Goal: Task Accomplishment & Management: Use online tool/utility

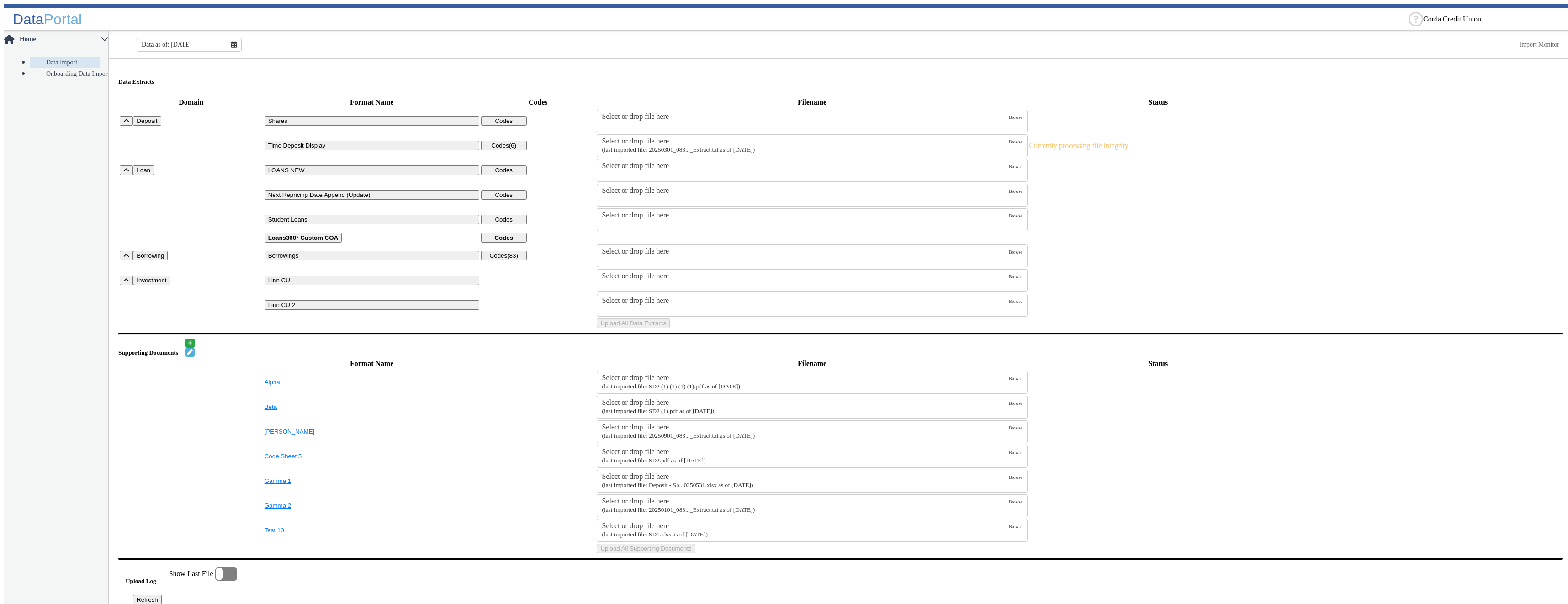
click at [612, 137] on div "Select or drop file here" at bounding box center [804, 141] width 407 height 8
click at [0, 0] on input "Select or drop file here (last imported file: 20250301_083..._Extract.txt as of…" at bounding box center [0, 0] width 0 height 0
click at [621, 213] on button "Upload All Data Extracts" at bounding box center [633, 323] width 73 height 10
click at [676, 146] on small "(last imported file: 20250301_083..._Extract.txt as of [DATE])" at bounding box center [678, 150] width 153 height 7
click at [0, 0] on input "Select or drop file here (last imported file: 20250301_083..._Extract.txt as of…" at bounding box center [0, 0] width 0 height 0
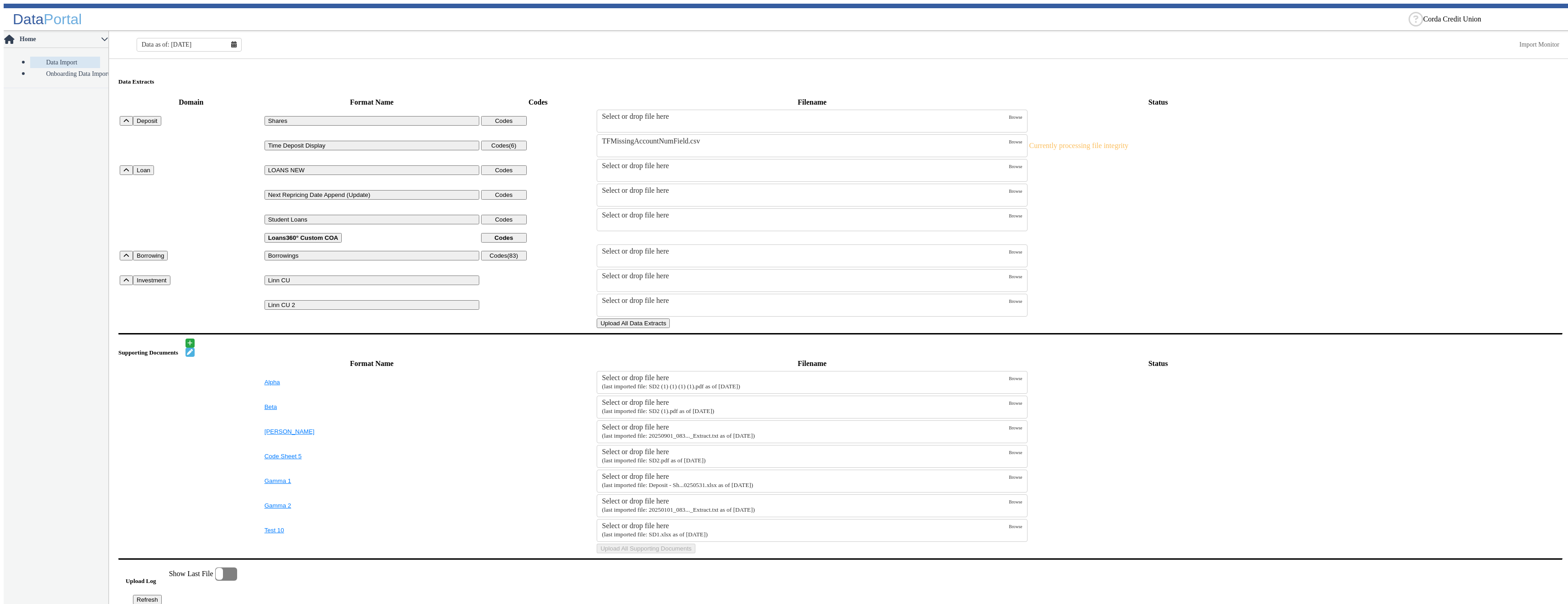
click at [670, 328] on button "Upload All Data Extracts" at bounding box center [633, 323] width 73 height 10
click at [694, 146] on small "(last imported file: 20250301_083..._Extract.txt as of [DATE])" at bounding box center [678, 150] width 153 height 7
click at [0, 0] on input "Select or drop file here (last imported file: 20250301_083..._Extract.txt as of…" at bounding box center [0, 0] width 0 height 0
click at [670, 328] on button "Upload All Data Extracts" at bounding box center [633, 323] width 73 height 10
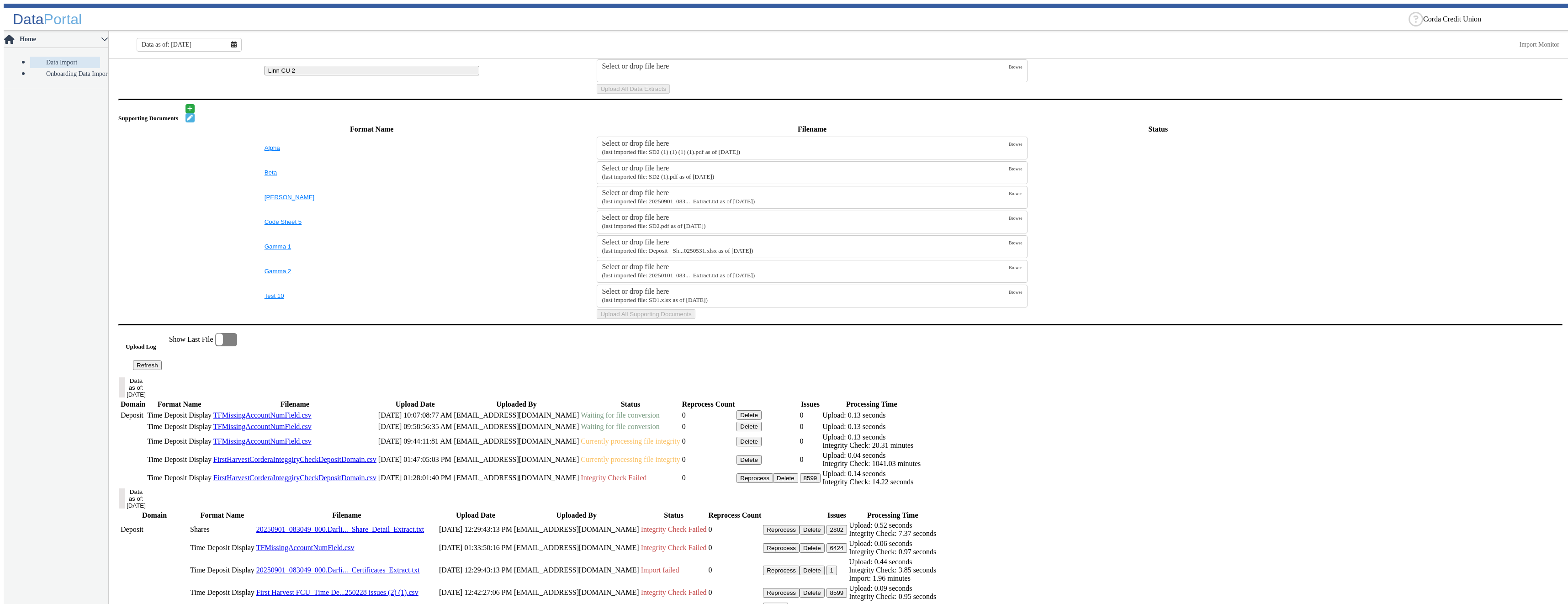
scroll to position [320, 0]
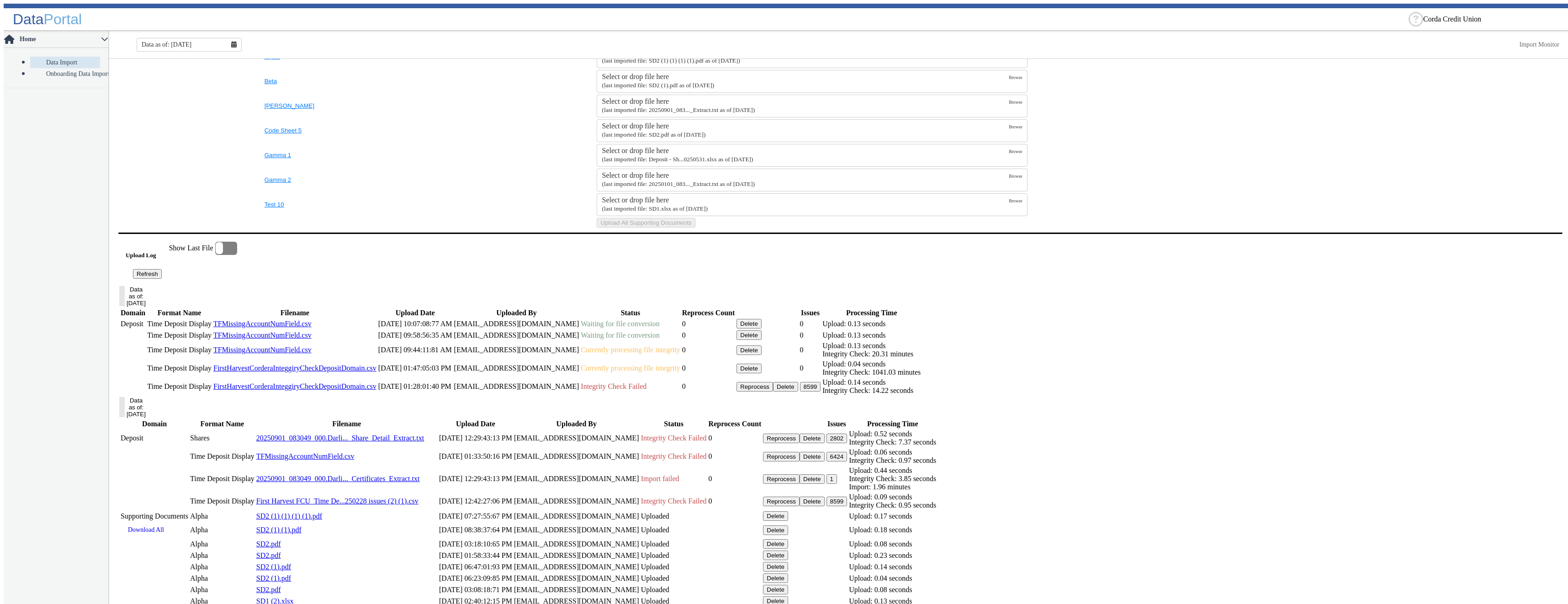
click at [162, 279] on button "Refresh" at bounding box center [147, 274] width 29 height 10
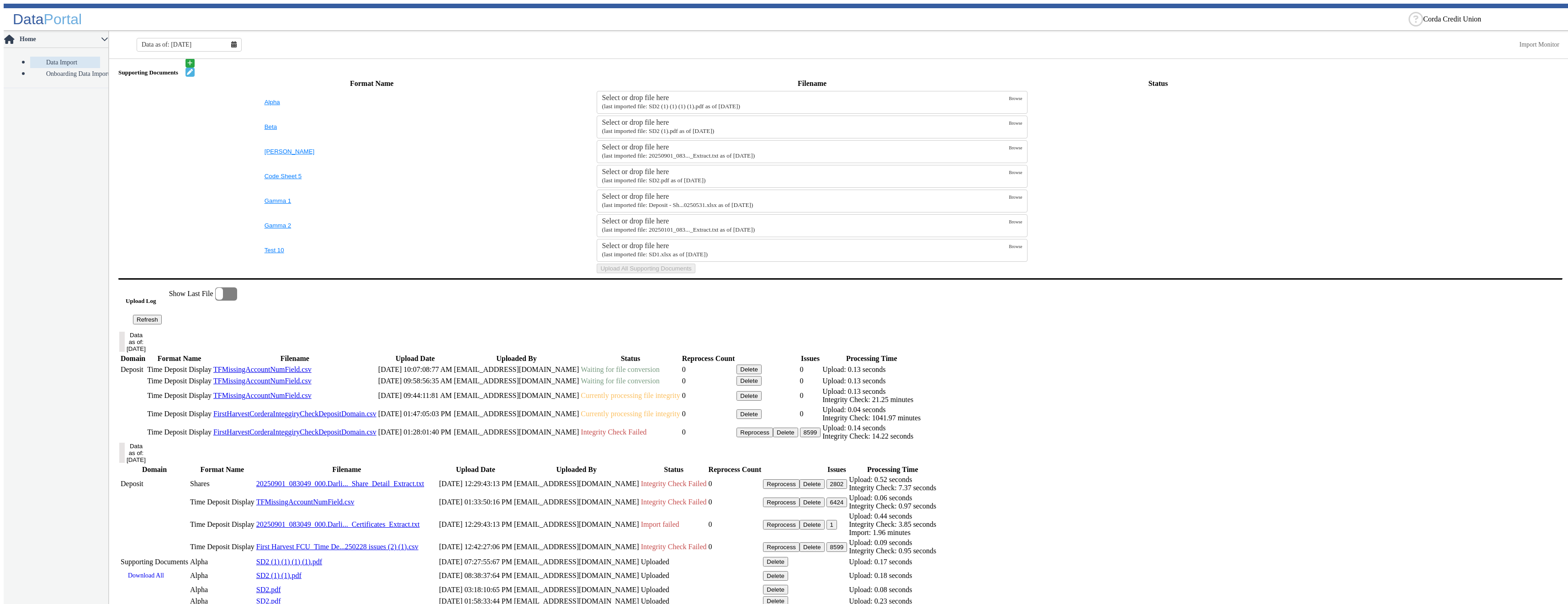
scroll to position [432, 0]
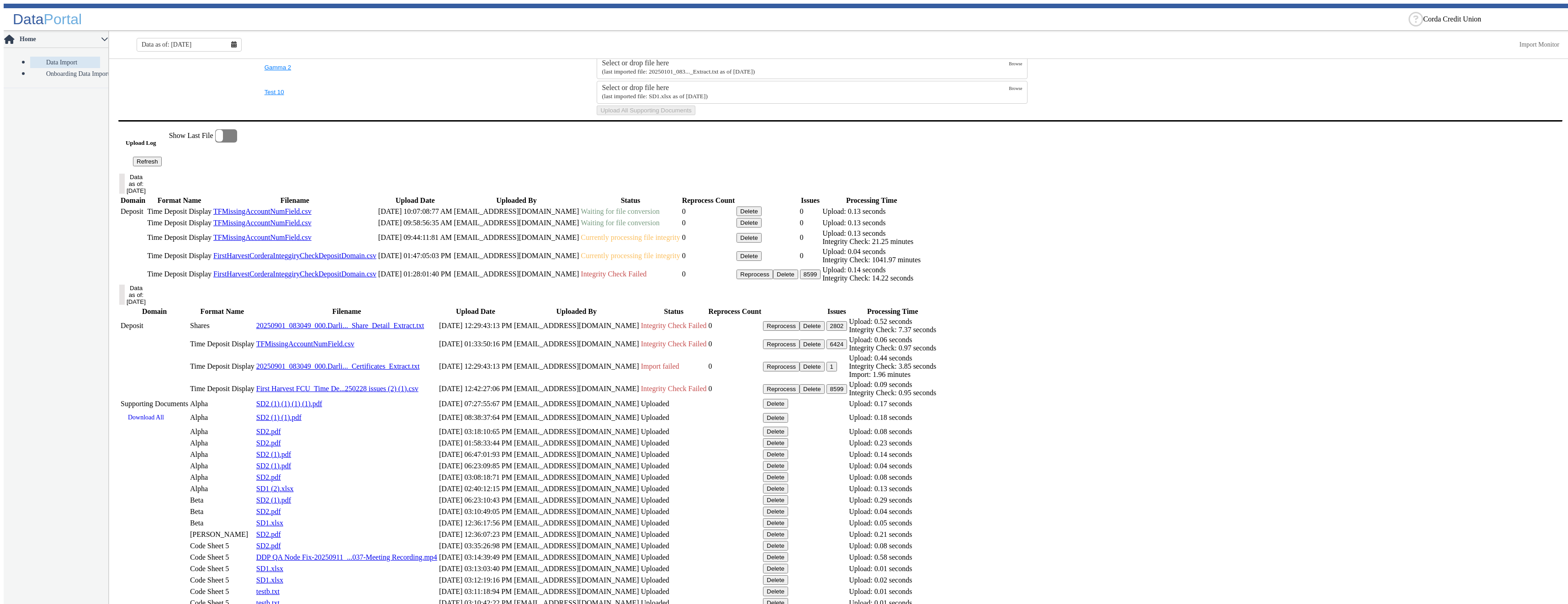
click at [162, 167] on button "Refresh" at bounding box center [147, 162] width 29 height 10
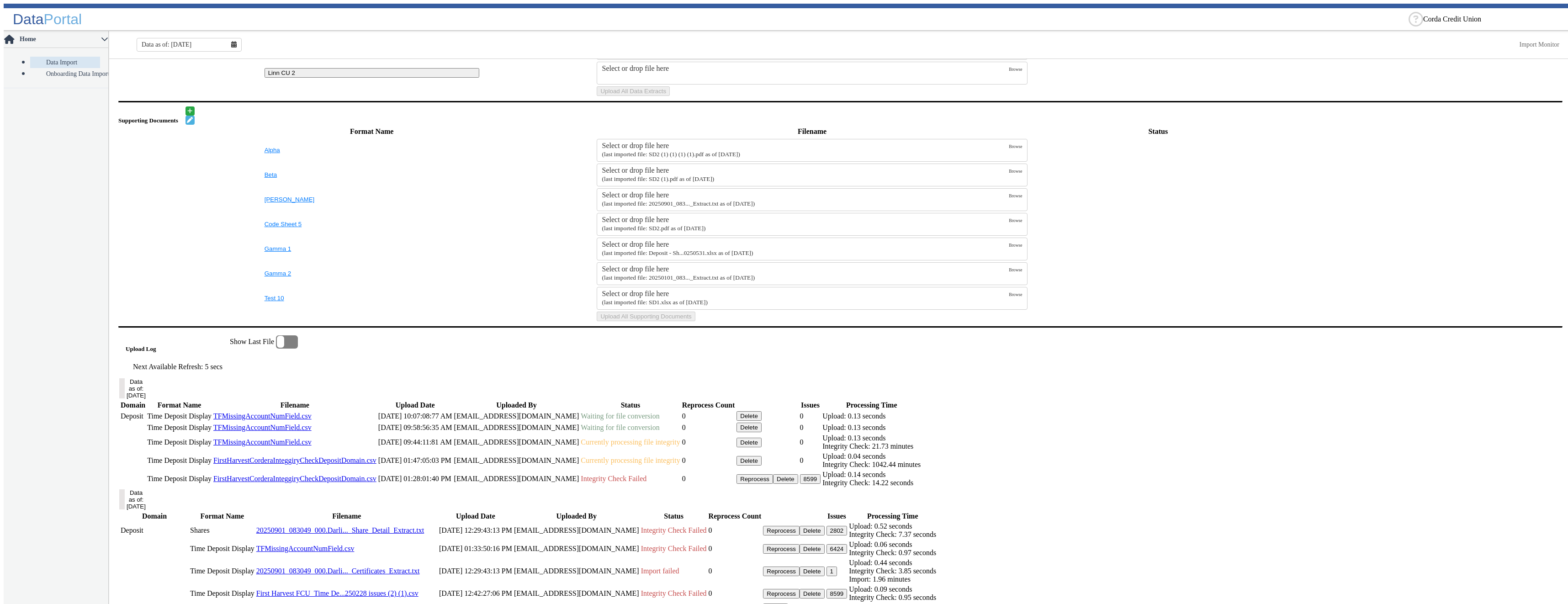
scroll to position [409, 0]
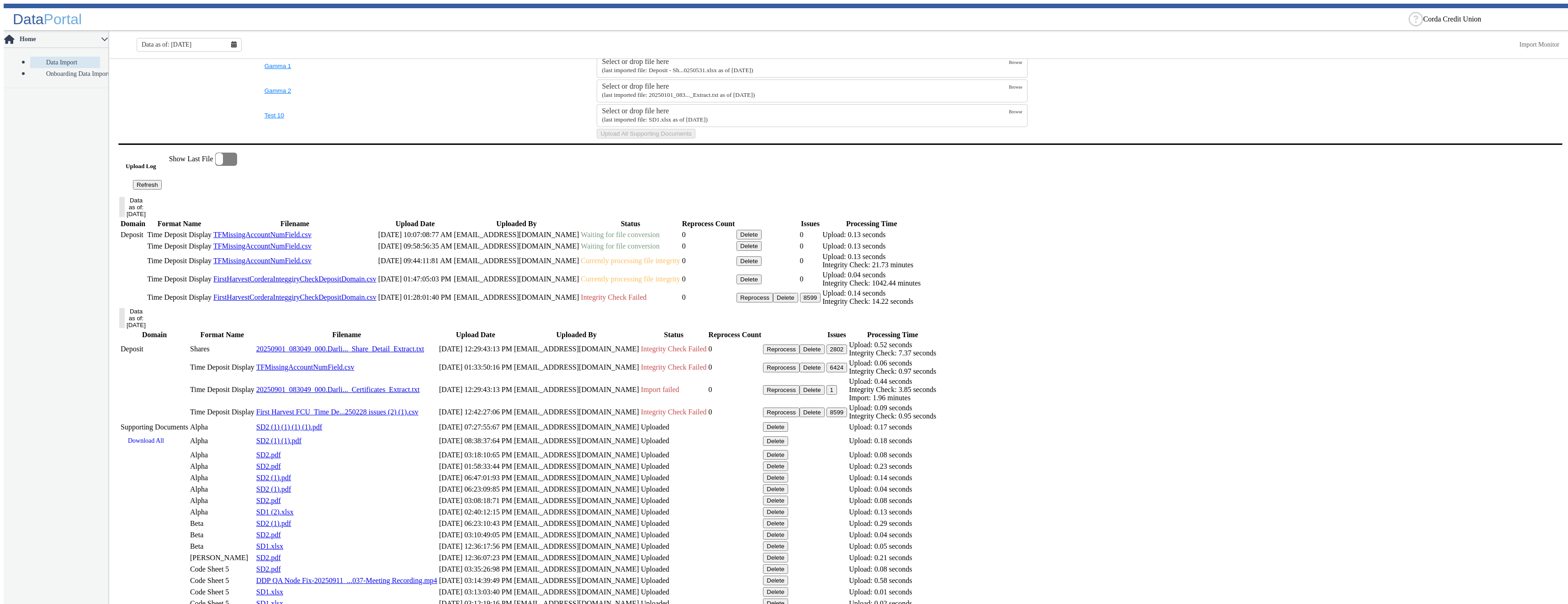
click at [762, 251] on button "Delete" at bounding box center [749, 246] width 25 height 10
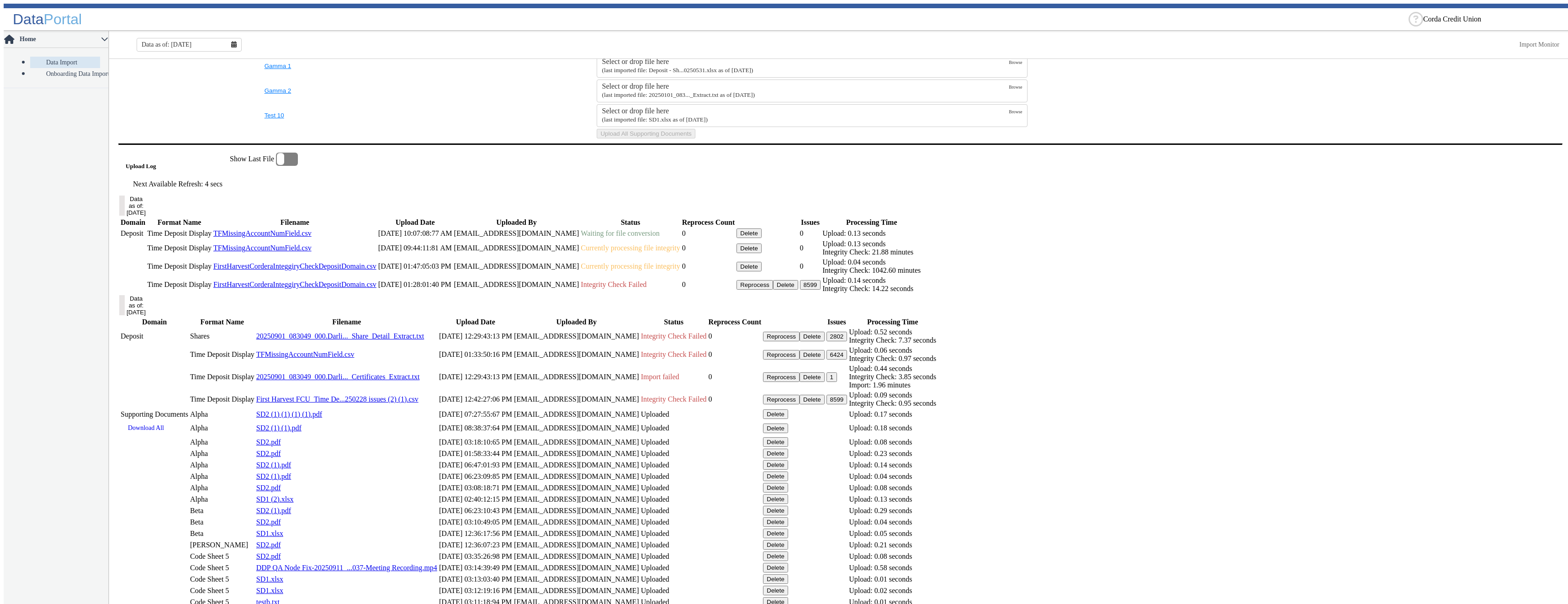
click at [762, 238] on button "Delete" at bounding box center [749, 233] width 25 height 10
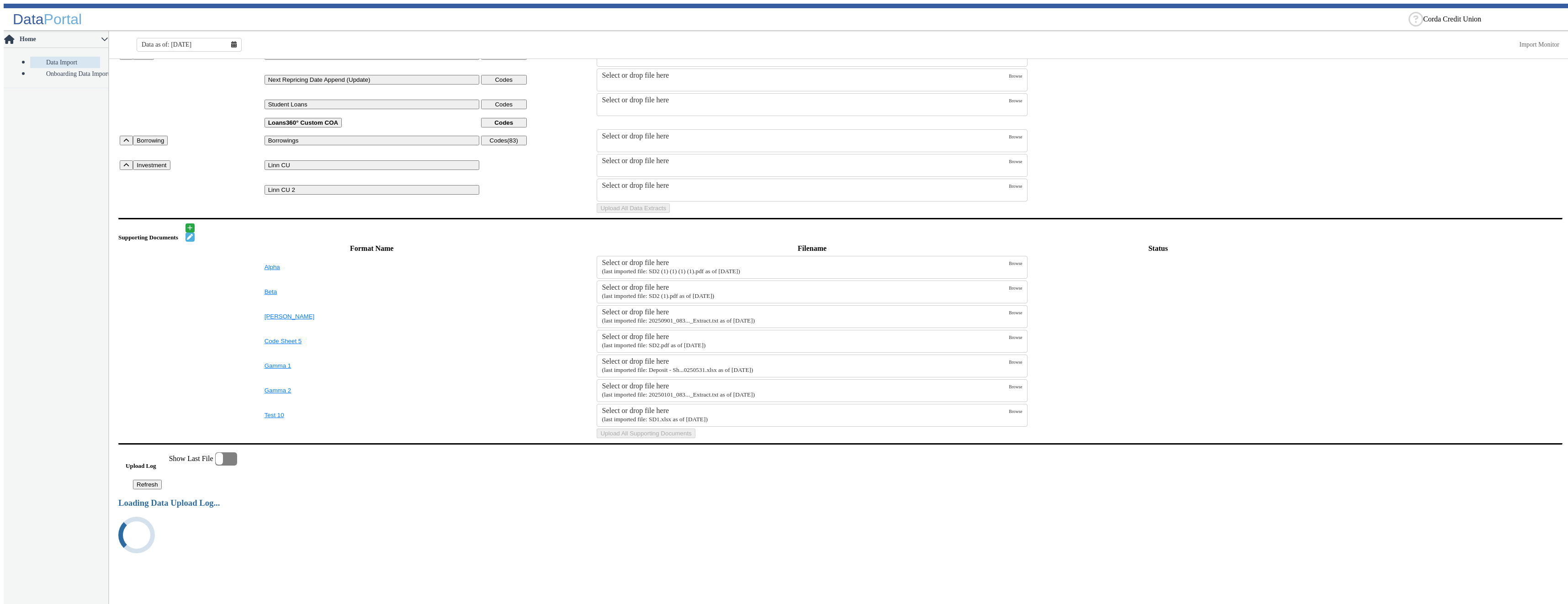
scroll to position [389, 0]
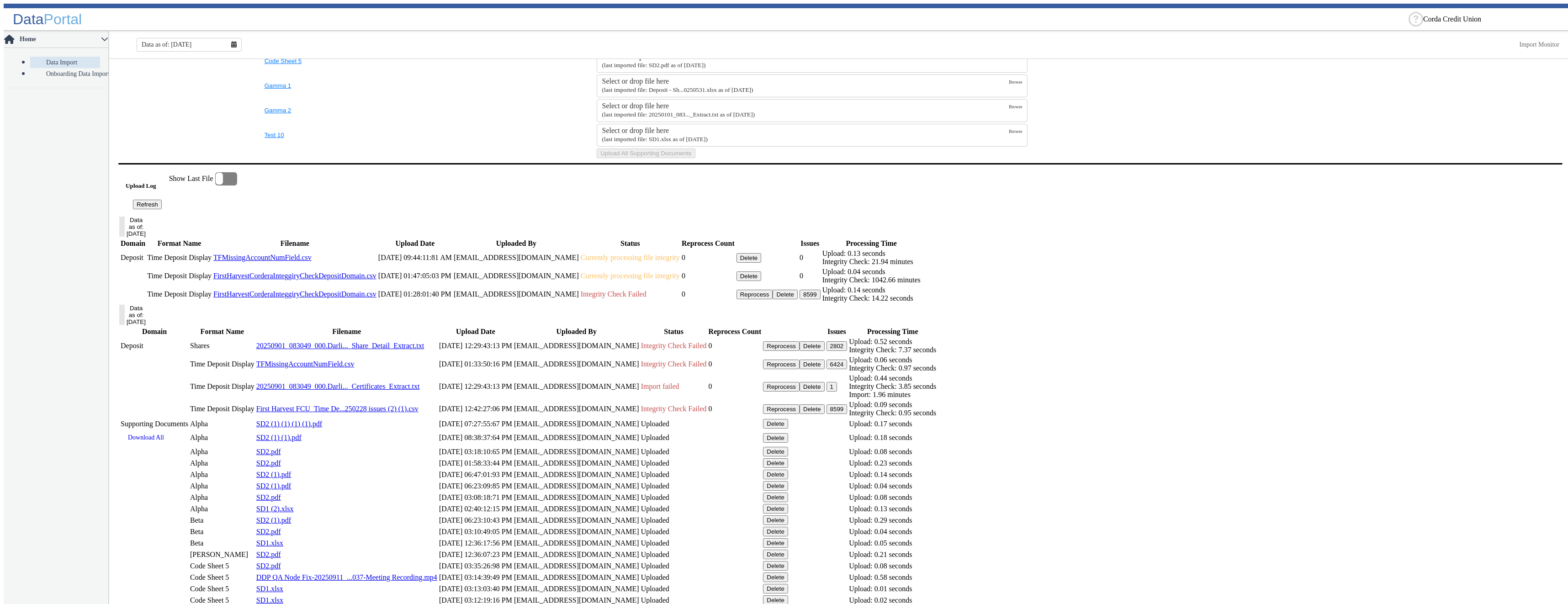
click at [762, 262] on button "Delete" at bounding box center [749, 258] width 25 height 10
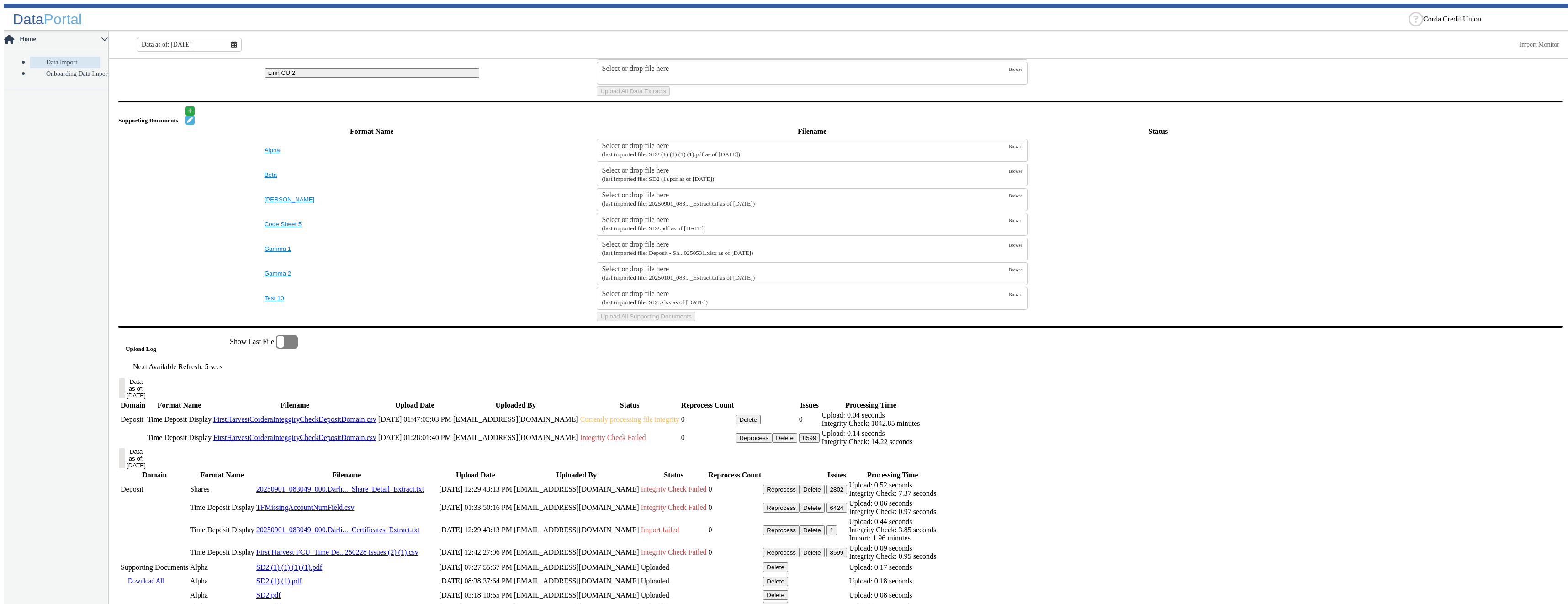
scroll to position [360, 0]
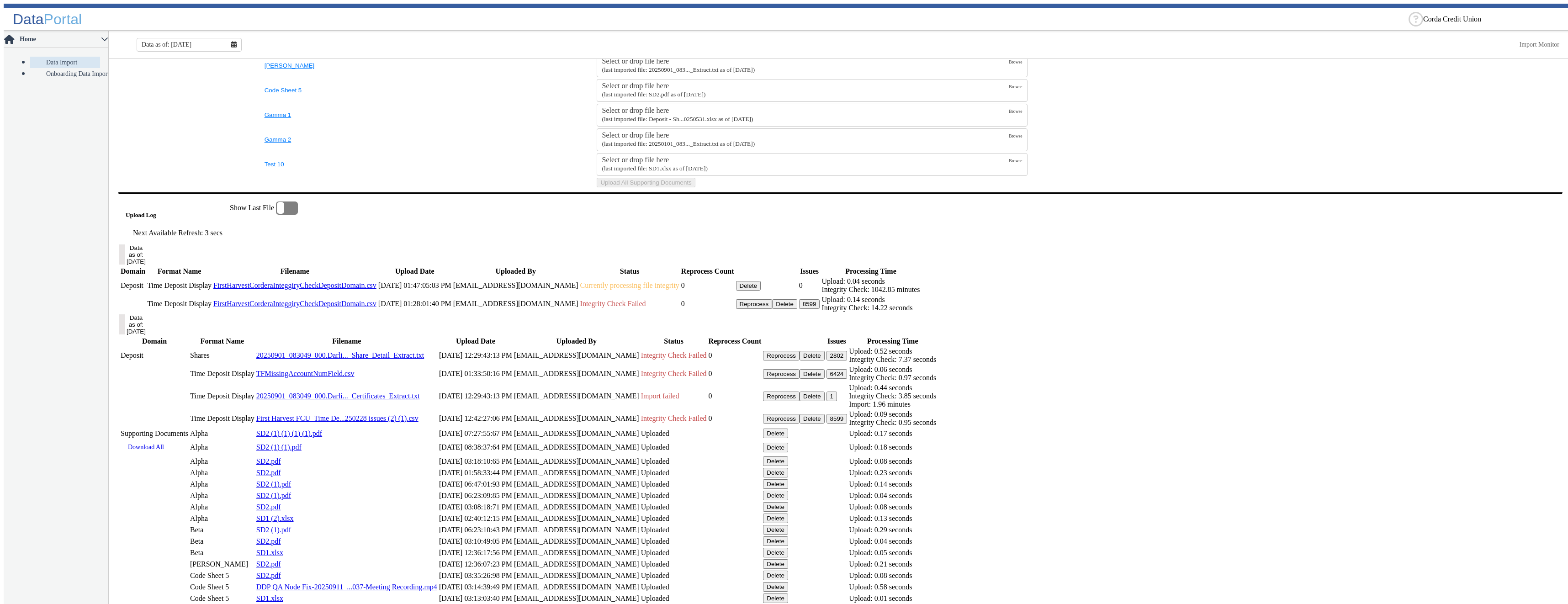
click at [761, 290] on button "Delete" at bounding box center [748, 286] width 25 height 10
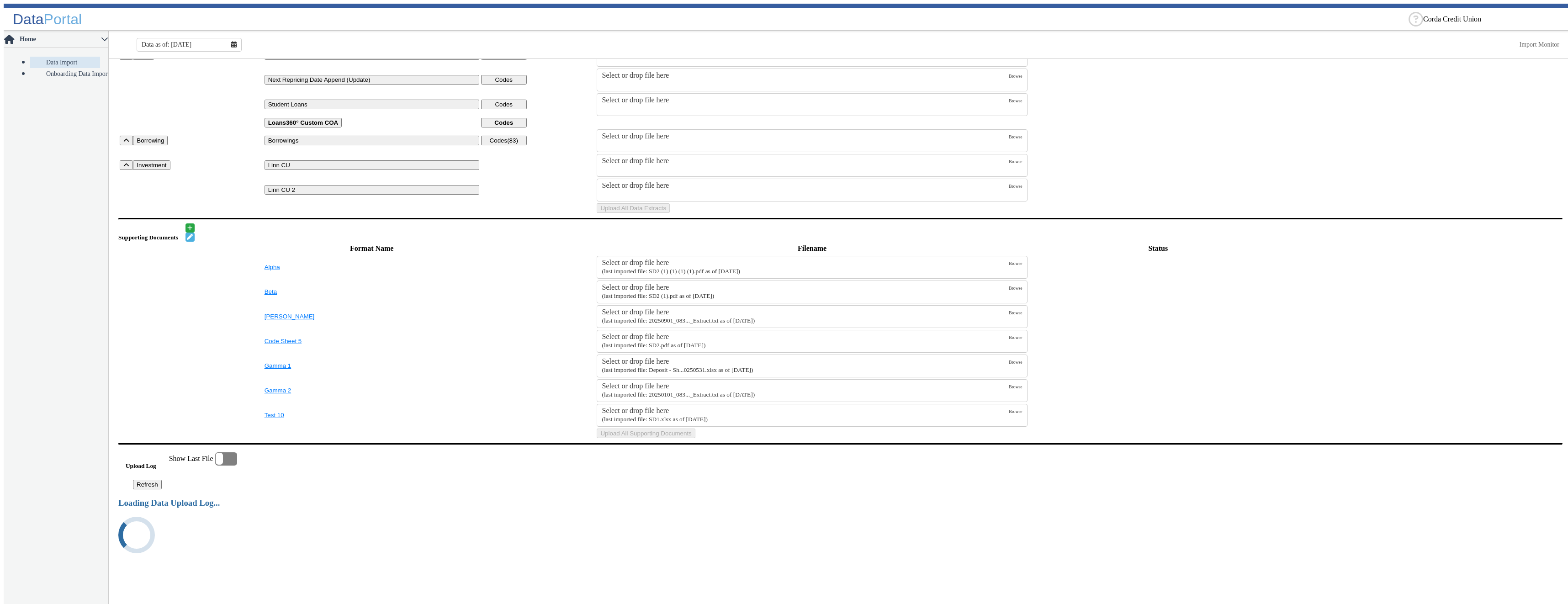
scroll to position [330, 0]
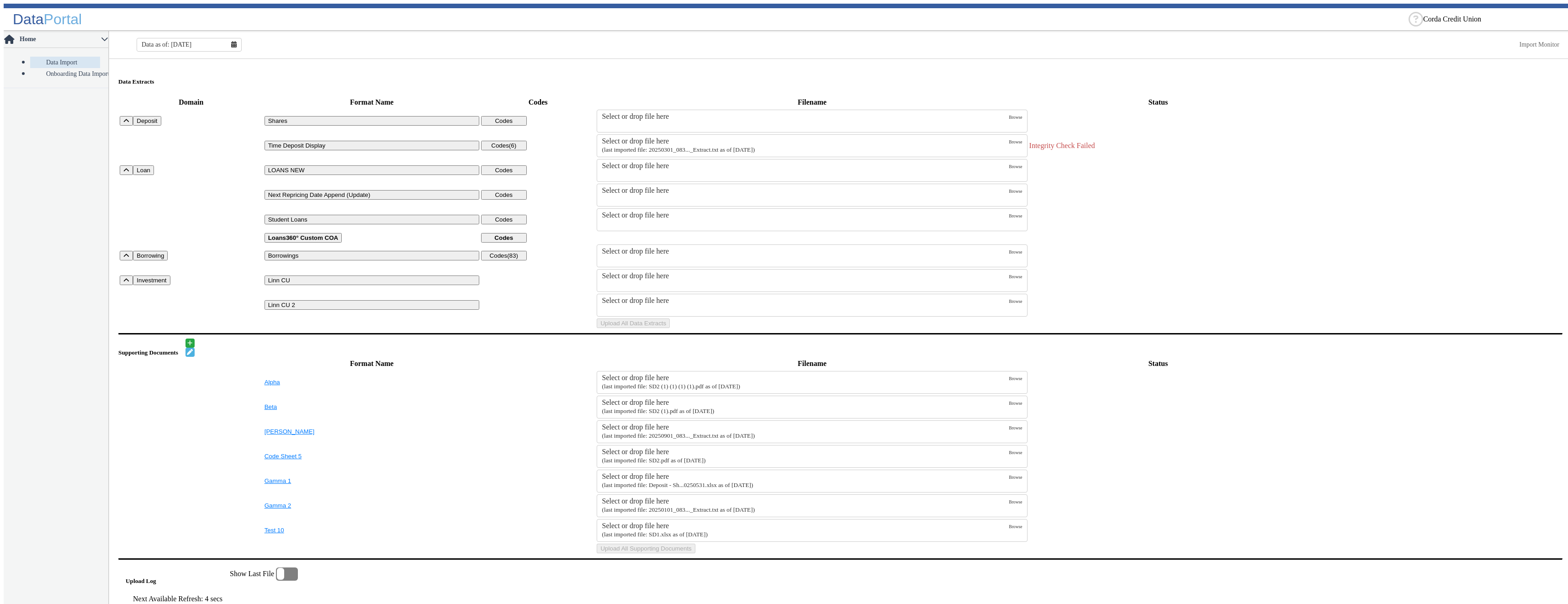
click at [233, 43] on div "Data as of: [DATE]" at bounding box center [189, 45] width 105 height 14
click at [186, 134] on button "Aug" at bounding box center [190, 137] width 29 height 13
click at [725, 139] on div "Select or drop file here" at bounding box center [804, 141] width 407 height 8
click at [0, 0] on input "Select or drop file here (last imported file: 20250301_083..._Extract.txt as of…" at bounding box center [0, 0] width 0 height 0
click at [670, 328] on button "Upload All Data Extracts" at bounding box center [633, 323] width 73 height 10
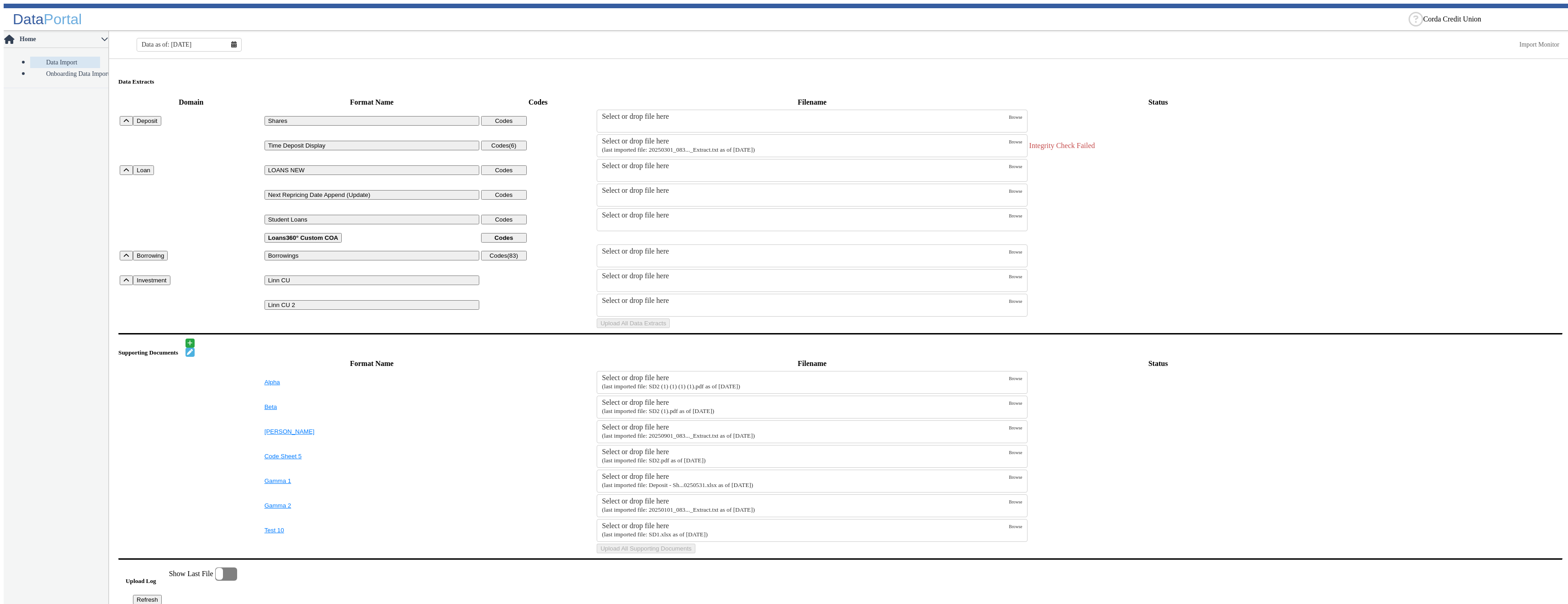
click at [752, 137] on div "Select or drop file here" at bounding box center [804, 141] width 407 height 8
click at [0, 0] on input "Select or drop file here (last imported file: 20250301_083..._Extract.txt as of…" at bounding box center [0, 0] width 0 height 0
click at [670, 328] on button "Upload All Data Extracts" at bounding box center [633, 323] width 73 height 10
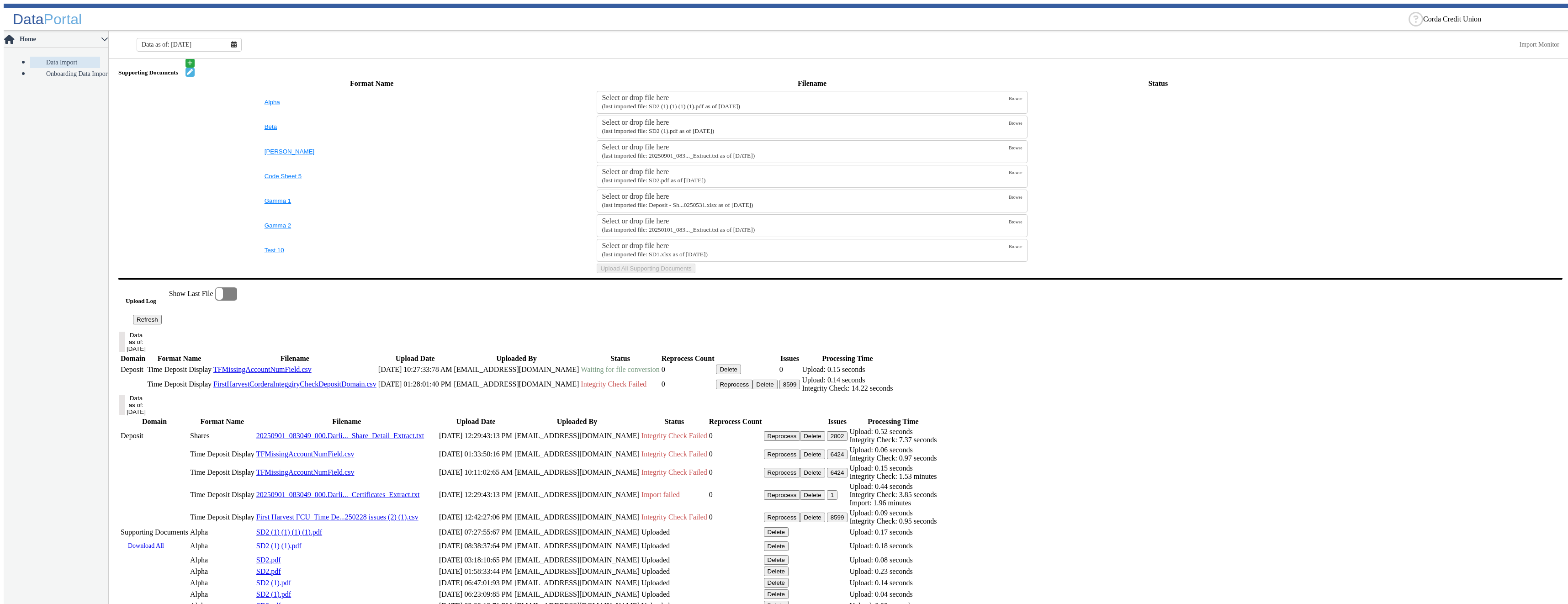
click at [162, 324] on button "Refresh" at bounding box center [147, 320] width 29 height 10
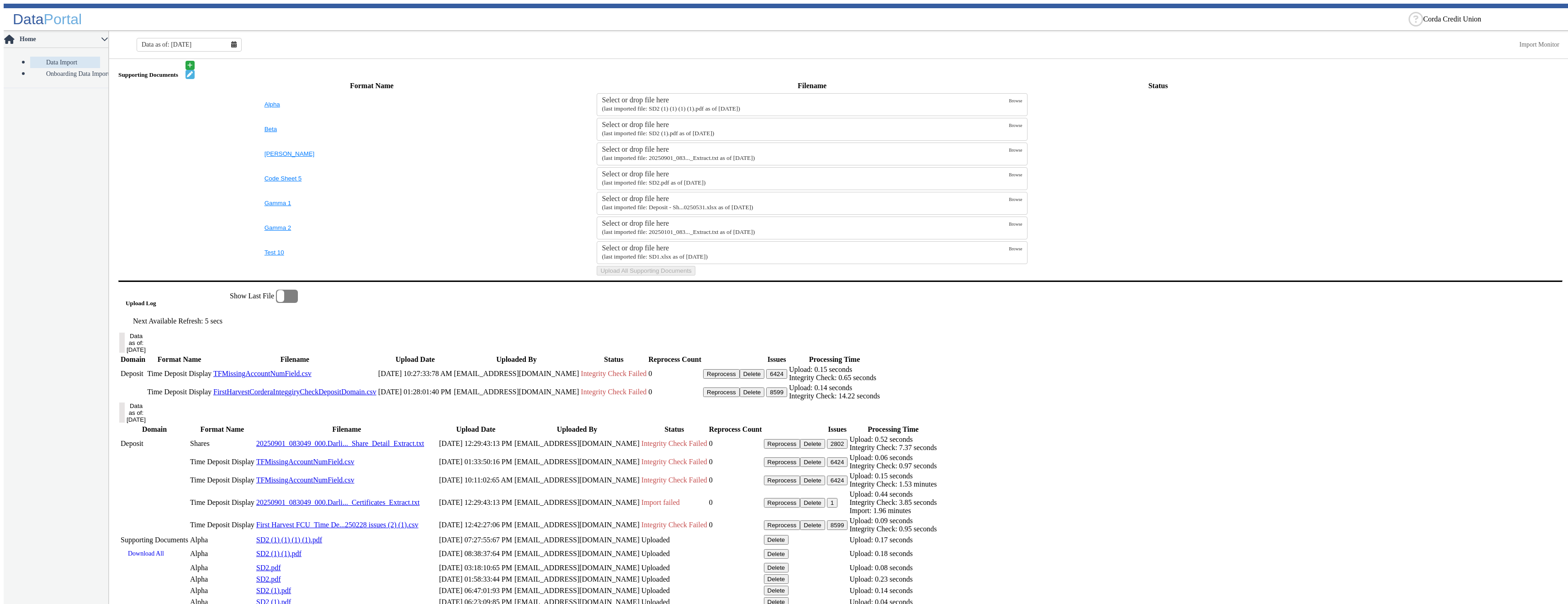
scroll to position [318, 0]
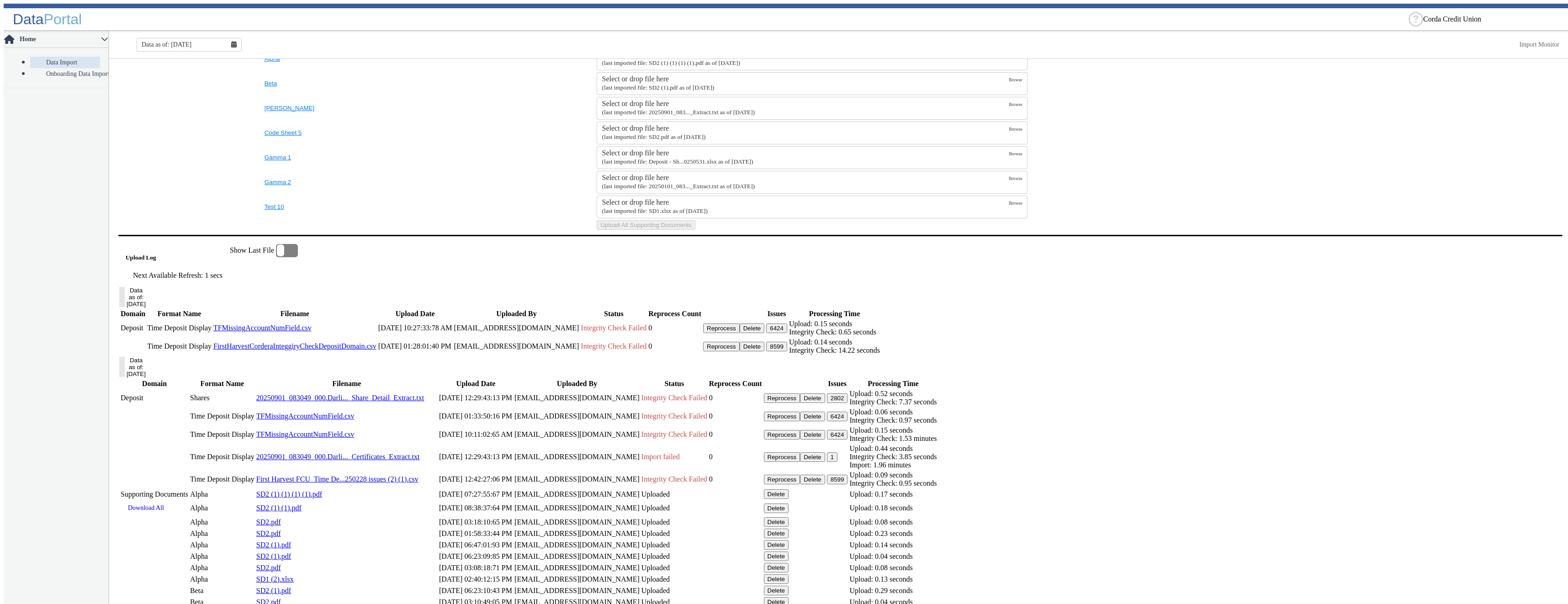
click at [787, 333] on button "6424" at bounding box center [776, 328] width 21 height 10
